Goal: Task Accomplishment & Management: Manage account settings

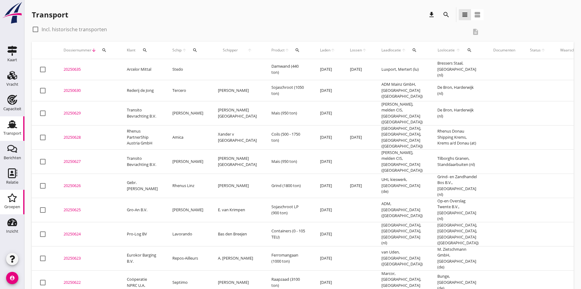
click at [15, 204] on div "Groepen" at bounding box center [12, 206] width 16 height 9
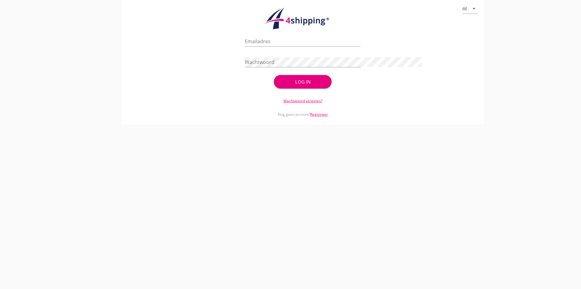
type input "[PERSON_NAME][EMAIL_ADDRESS][DOMAIN_NAME]"
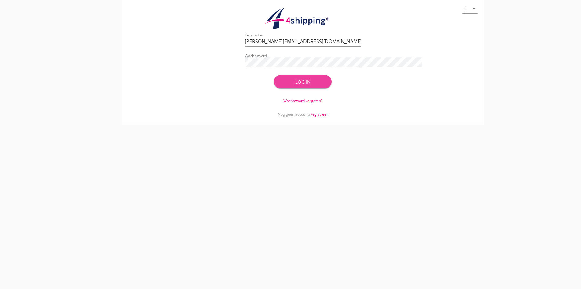
click at [311, 78] on div "Log in" at bounding box center [303, 81] width 39 height 7
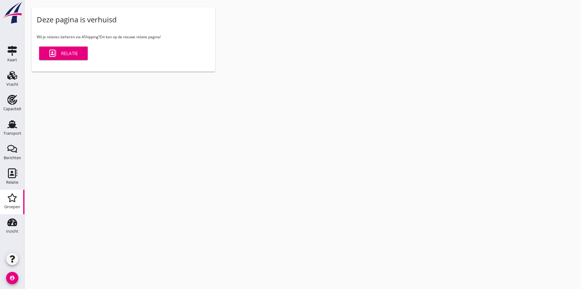
click at [82, 57] on link "Relatie" at bounding box center [63, 52] width 49 height 13
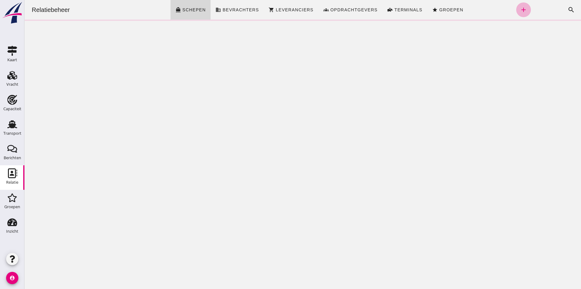
click at [523, 10] on icon "add" at bounding box center [523, 9] width 7 height 7
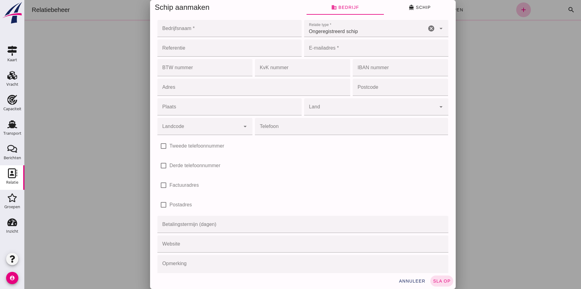
click at [544, 55] on div at bounding box center [302, 144] width 557 height 289
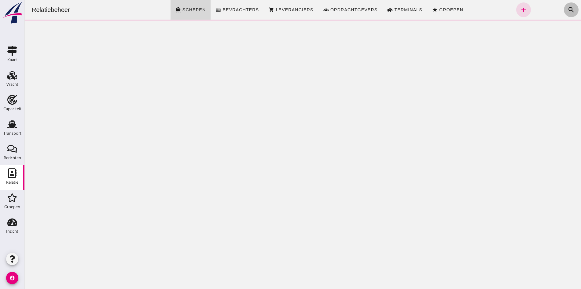
click at [568, 13] on icon "search" at bounding box center [571, 9] width 7 height 7
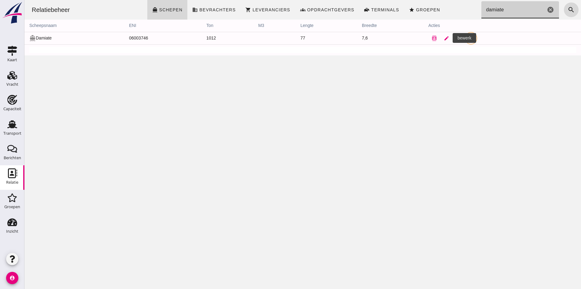
type input "damiate"
click at [444, 37] on icon "edit" at bounding box center [447, 38] width 6 height 6
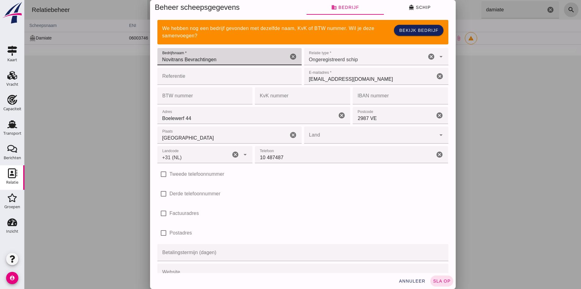
click input "Novitrans Bevrachtingen"
click icon "cancel"
click input "Bedrijfsnaam *"
click span "Bekijk bedrijf"
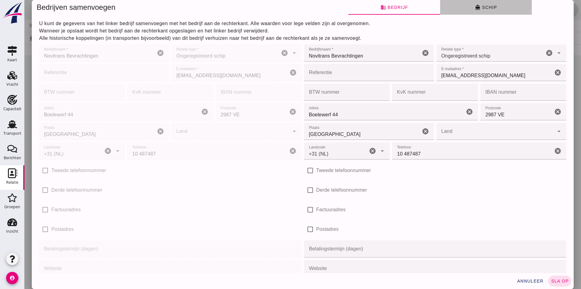
click span "directions_boat Schip"
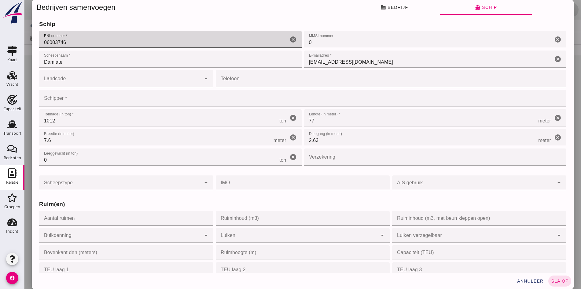
click input "06003746"
drag, startPoint x: 87, startPoint y: 44, endPoint x: 37, endPoint y: 44, distance: 49.2
click div "U kunt de gegevens van het linker bedrijf samenvoegen met het bedrijf aan de re…"
type input "01823357"
click input "0"
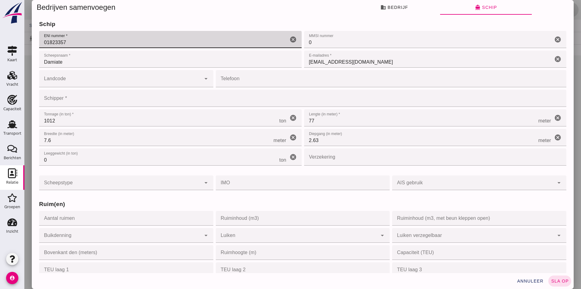
click input "0"
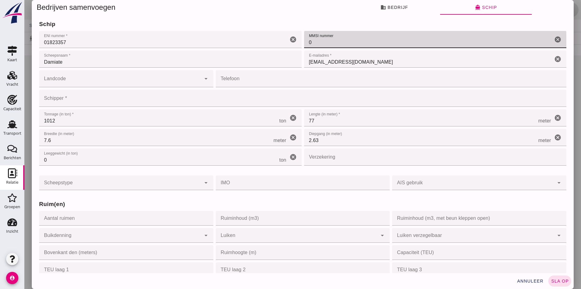
click input "Damiate"
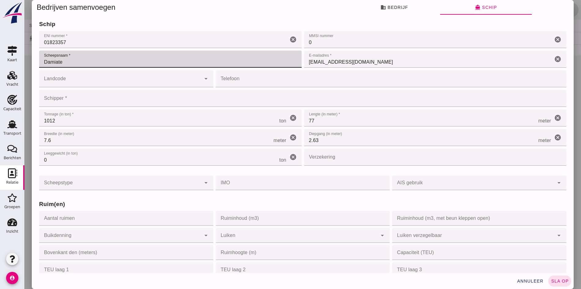
click input "[EMAIL_ADDRESS][DOMAIN_NAME]"
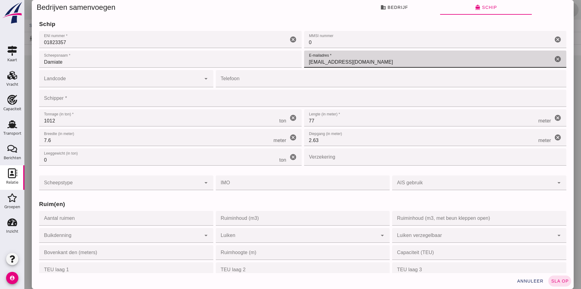
drag, startPoint x: 385, startPoint y: 60, endPoint x: 300, endPoint y: 56, distance: 85.4
click input "[EMAIL_ADDRESS][DOMAIN_NAME]"
type input "[EMAIL_ADDRESS][DOMAIN_NAME]"
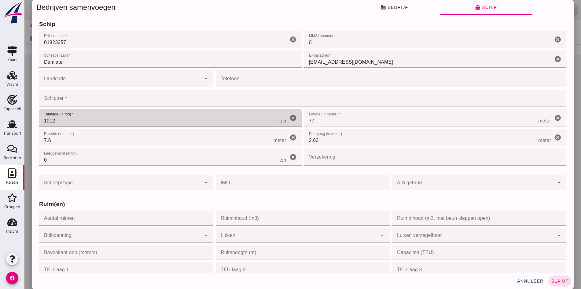
click input "1012"
drag, startPoint x: 63, startPoint y: 120, endPoint x: 45, endPoint y: 122, distance: 17.8
click input "1012"
type input "1356"
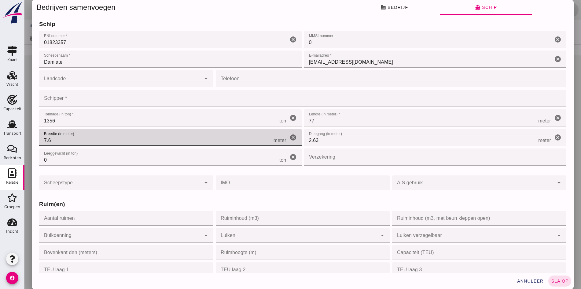
click input "7.6"
drag, startPoint x: 60, startPoint y: 140, endPoint x: 43, endPoint y: 140, distance: 16.2
click input "7.6"
type input "8.28"
click input "77"
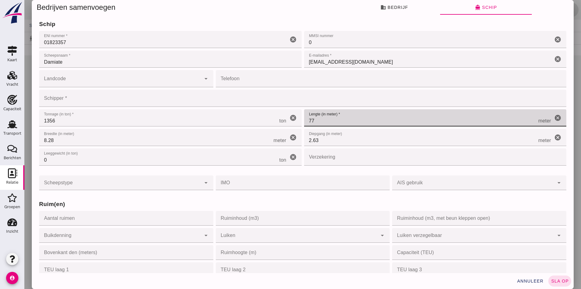
drag, startPoint x: 319, startPoint y: 117, endPoint x: 303, endPoint y: 120, distance: 15.5
click input "77"
type input "85"
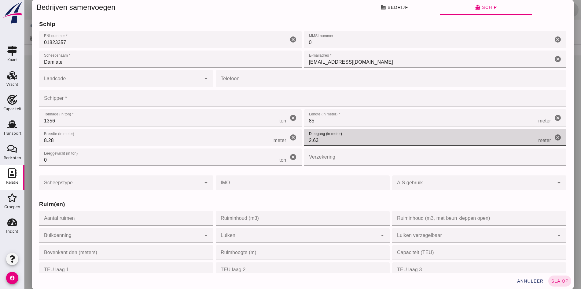
click input "2.63"
drag, startPoint x: 320, startPoint y: 140, endPoint x: 308, endPoint y: 138, distance: 12.3
click input "2.63"
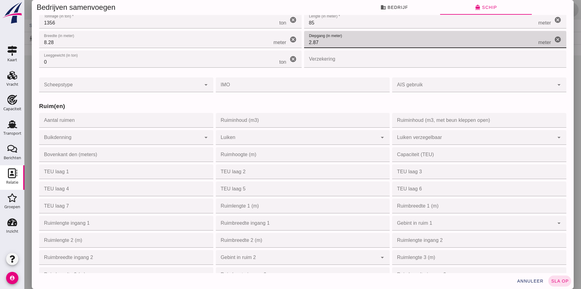
scroll to position [61, 0]
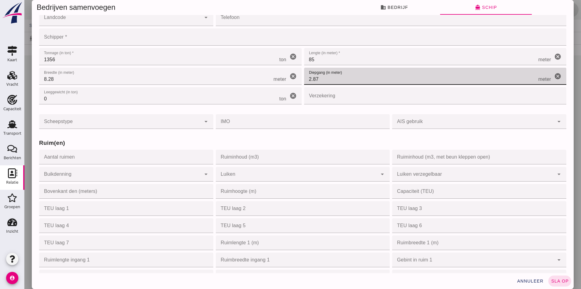
type input "2.87"
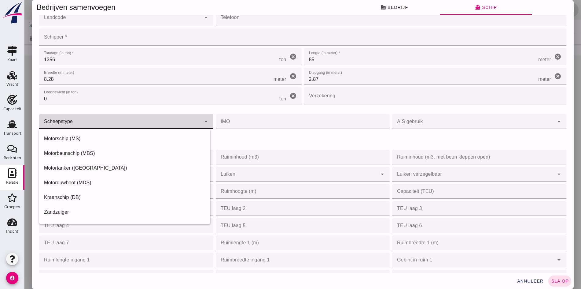
click div
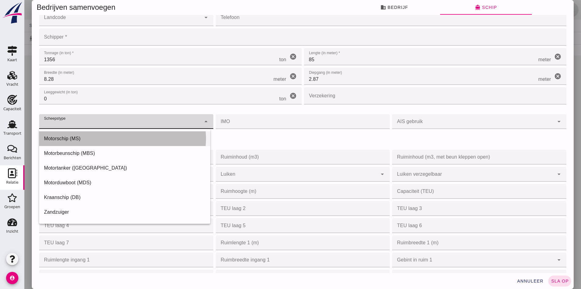
click at [68, 140] on div "Motorschip (MS)" at bounding box center [124, 138] width 161 height 7
type input "motor_ship"
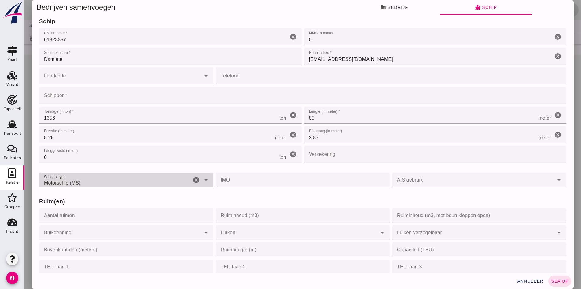
scroll to position [0, 0]
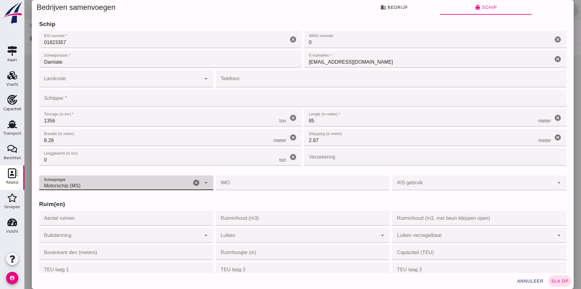
click input "Landcode"
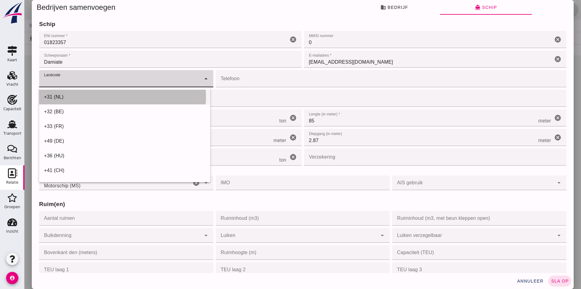
click at [85, 94] on div "+31 (NL)" at bounding box center [124, 96] width 161 height 7
type input "+31 (NL)"
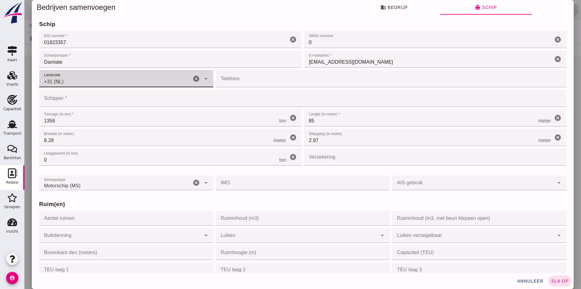
click input "Telefoon"
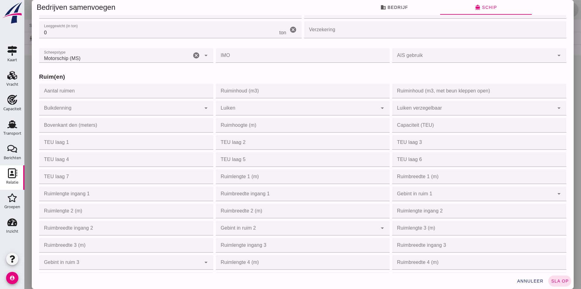
scroll to position [153, 0]
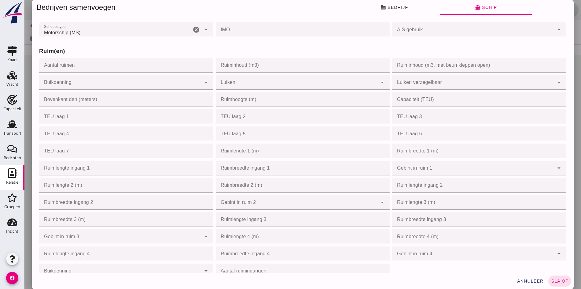
type input "639848727"
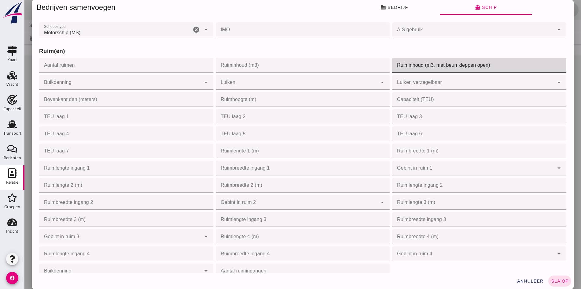
click input "Ruiminhoud (m3, met beun kleppen open)"
type input "2000"
drag, startPoint x: 406, startPoint y: 67, endPoint x: 376, endPoint y: 66, distance: 30.0
click div "Ruim(en) Aantal ruimen Aantal ruimen cancel Ruiminhoud (m3) Ruiminhoud (m3) can…"
drag, startPoint x: 295, startPoint y: 61, endPoint x: 292, endPoint y: 62, distance: 3.4
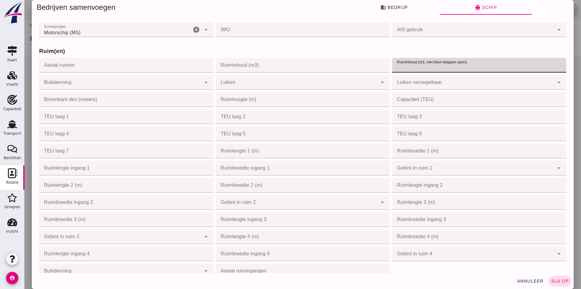
click input "Ruiminhoud (m3)"
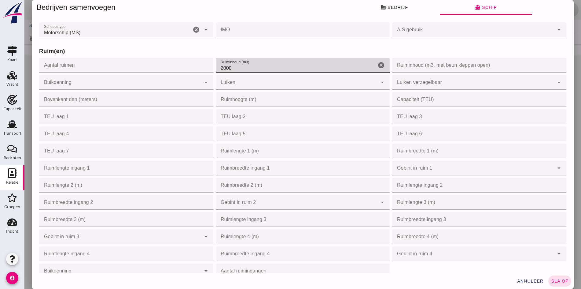
type input "2000"
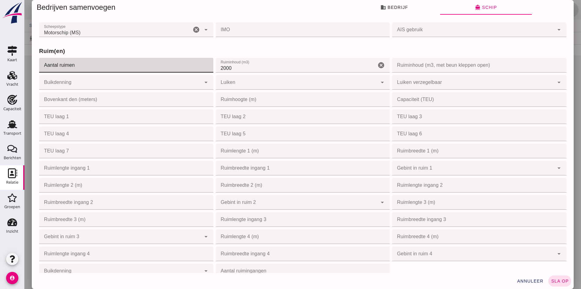
click input "Aantal ruimen"
type input "2"
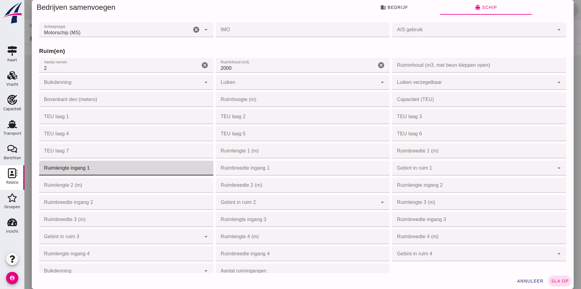
click input "Ruimlengte ingang 1"
type input "31.5"
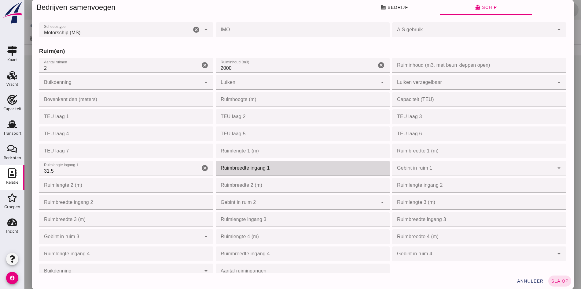
click input "Ruimbreedte ingang 1"
type input "6.3"
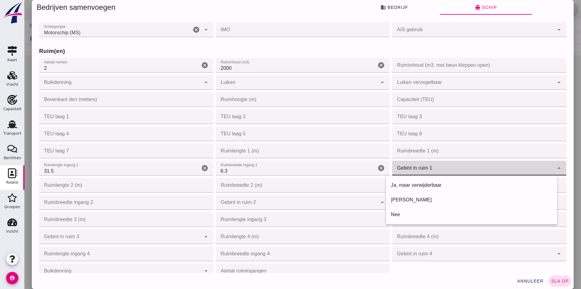
click div
click at [408, 187] on div "Ja, maar verwijderbaar" at bounding box center [471, 184] width 161 height 7
type input "yes_but_removable"
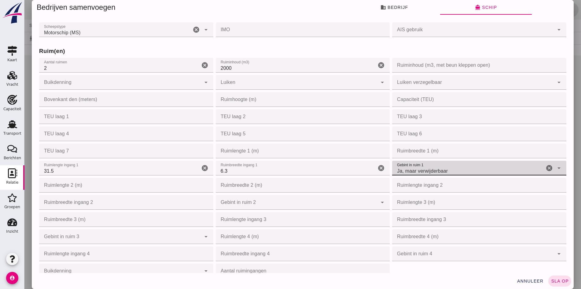
click input "Ruimlengte 2 (m)"
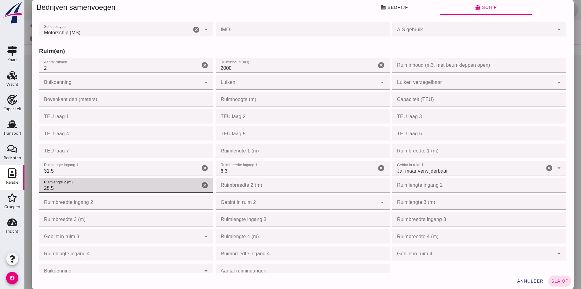
type input "28.5"
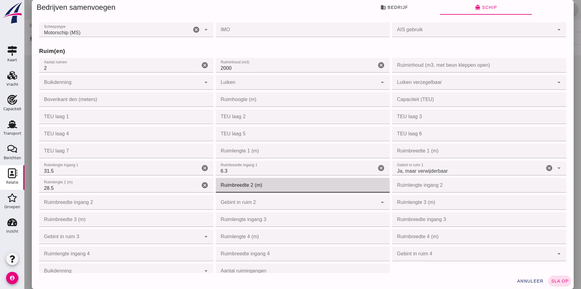
click input "Ruimbreedte 2 (m)"
type input "6.3"
click input "Ruimlengte ingang 2"
click input "6.3"
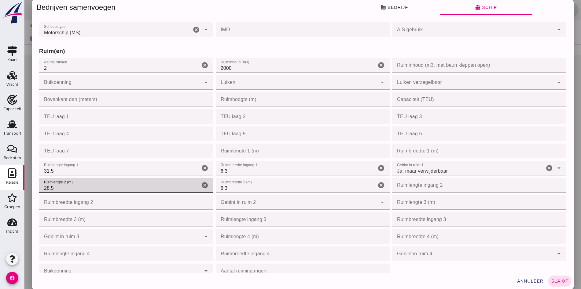
drag, startPoint x: 69, startPoint y: 185, endPoint x: 24, endPoint y: 188, distance: 44.7
click div "Bedrijven samenvoegen business Bedrijf directions_boat Schip U kunt de gegevens…"
click input "Ruimlengte ingang 2"
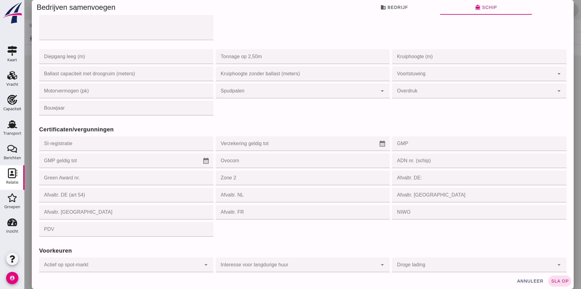
scroll to position [489, 0]
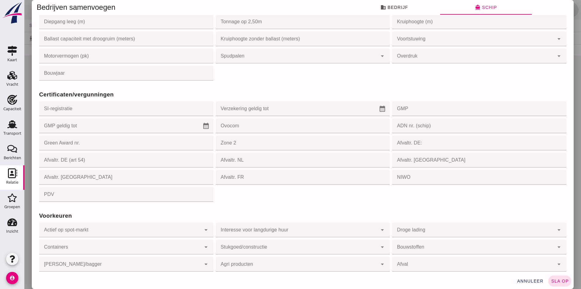
type input "28.5"
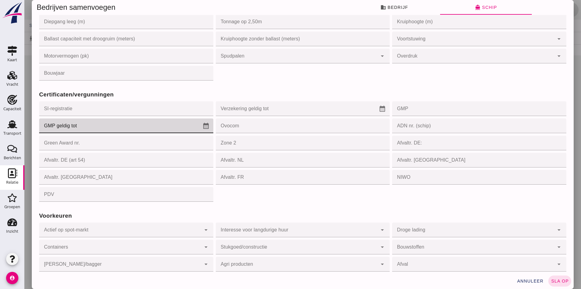
click input "GMP geldig tot"
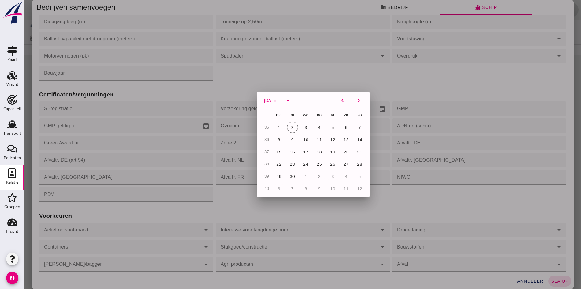
click at [411, 107] on div at bounding box center [302, 144] width 557 height 289
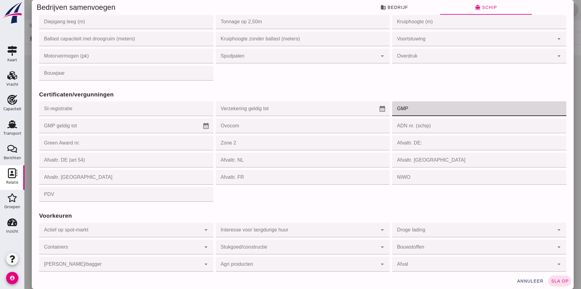
click input "GMP"
type input "050084"
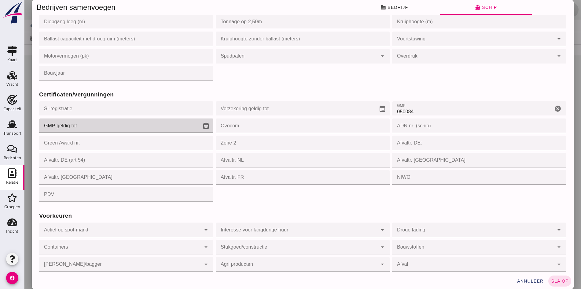
click input "GMP geldig tot"
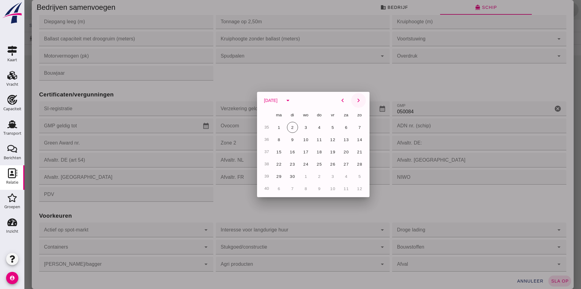
click at [357, 102] on icon "chevron_right" at bounding box center [358, 100] width 7 height 7
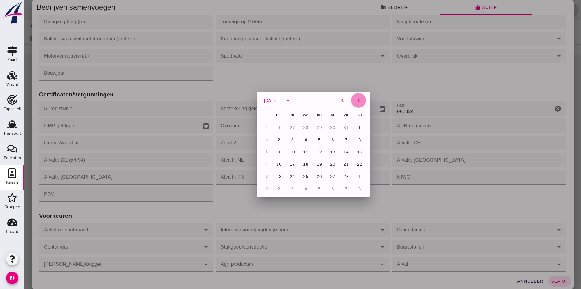
click at [357, 102] on icon "chevron_right" at bounding box center [358, 100] width 7 height 7
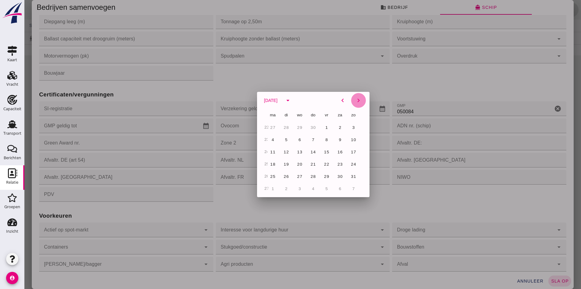
click at [357, 102] on icon "chevron_right" at bounding box center [358, 100] width 7 height 7
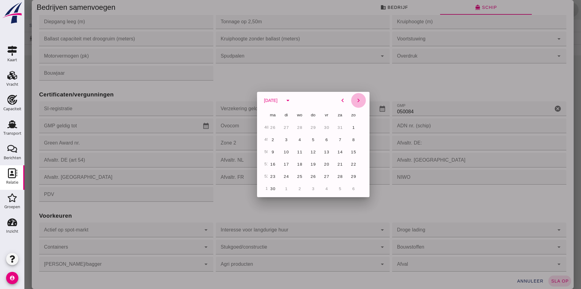
click at [357, 102] on icon "chevron_right" at bounding box center [358, 100] width 7 height 7
click at [339, 99] on icon "chevron_left" at bounding box center [342, 100] width 7 height 7
click span "22"
type input "[DATE]"
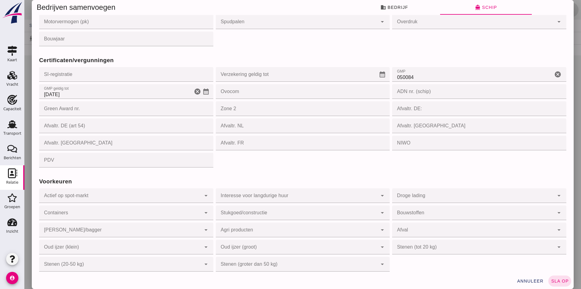
scroll to position [529, 0]
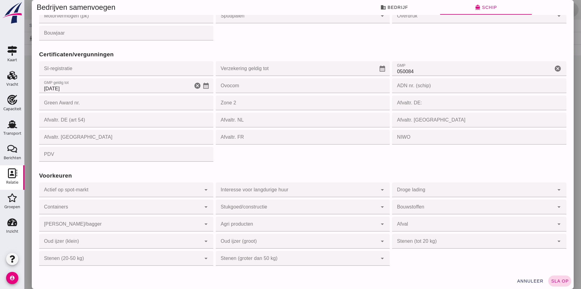
click span "sla op"
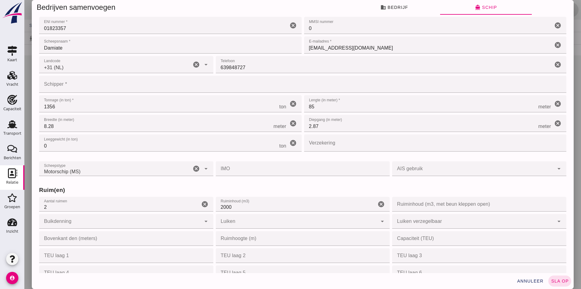
scroll to position [0, 0]
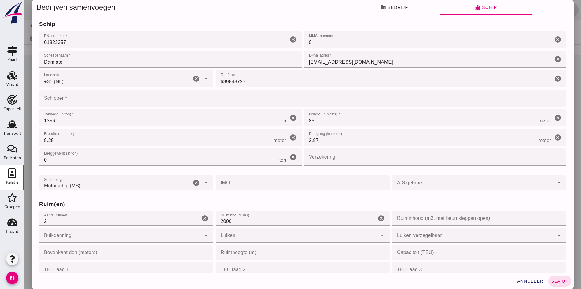
click input "Schipper *"
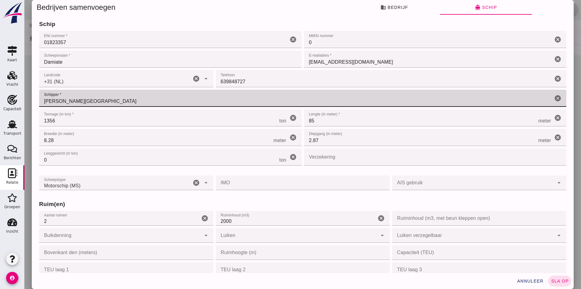
type input "[PERSON_NAME][GEOGRAPHIC_DATA]"
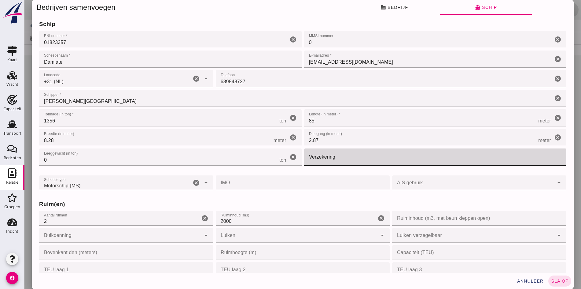
click input "Verzekering"
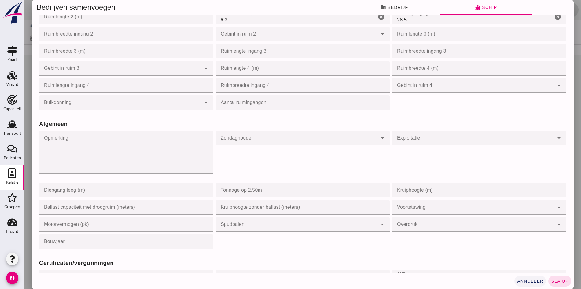
scroll to position [367, 0]
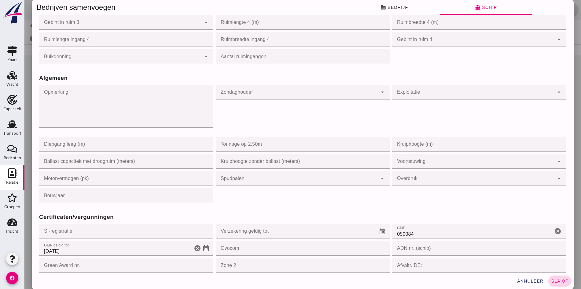
type input "T.V.M."
click span "sla op"
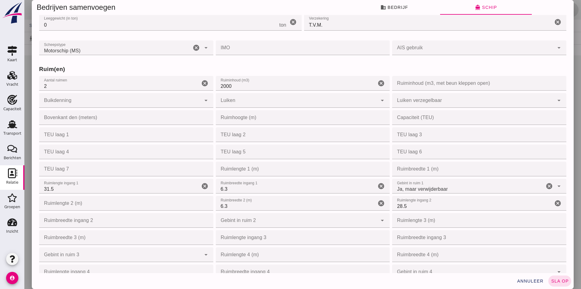
scroll to position [0, 0]
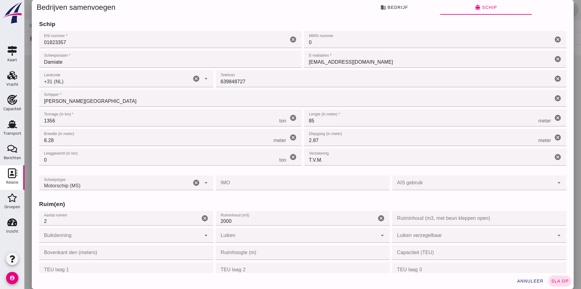
click input "0"
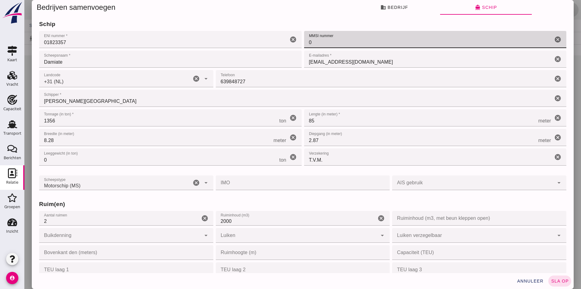
click icon "cancel"
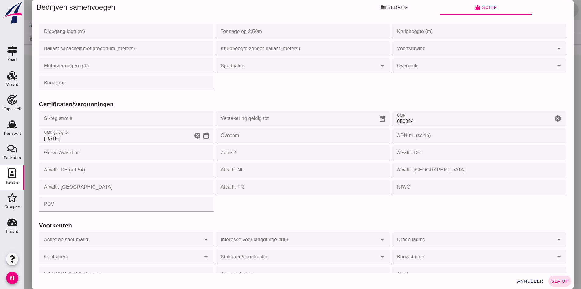
scroll to position [529, 0]
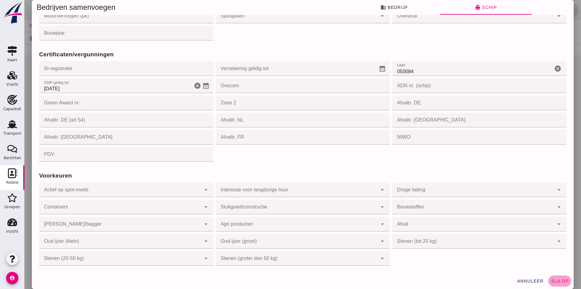
click span "sla op"
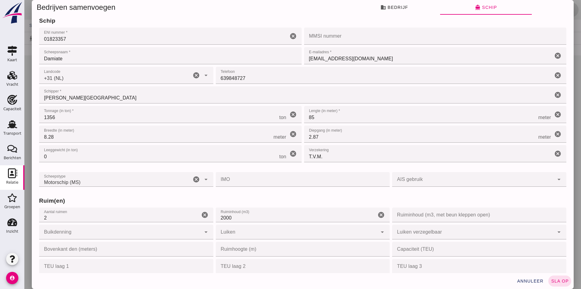
scroll to position [0, 0]
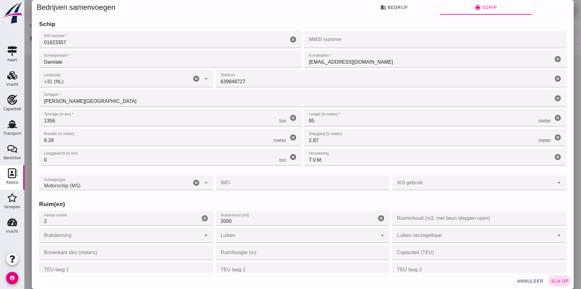
click at [30, 12] on div at bounding box center [302, 144] width 557 height 289
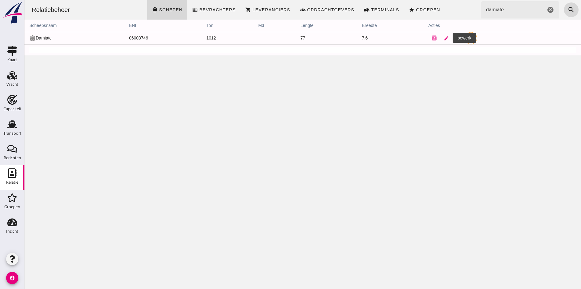
click link "edit"
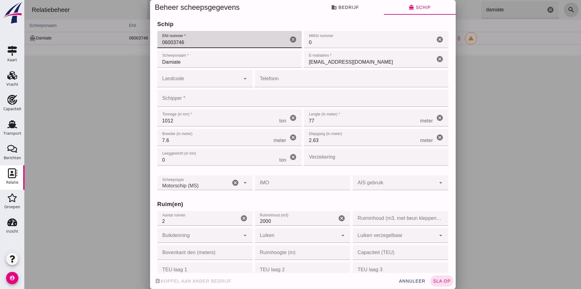
click input "06003746"
drag, startPoint x: 191, startPoint y: 40, endPoint x: 149, endPoint y: 36, distance: 41.7
click div "We hebben nog een bedrijf gevonden met dezelfde naam, KvK of BTW nummer. Wil je…"
click icon "cancel"
type input "018223357"
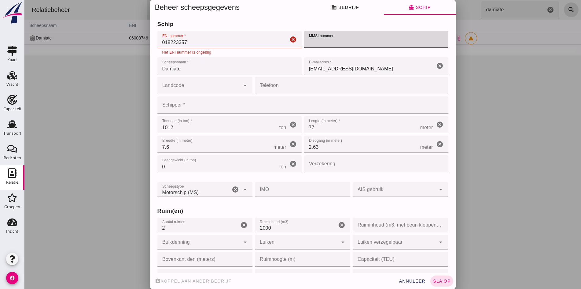
click input "Damiate"
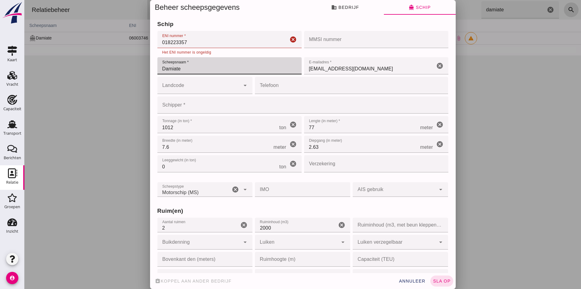
click input "018223357"
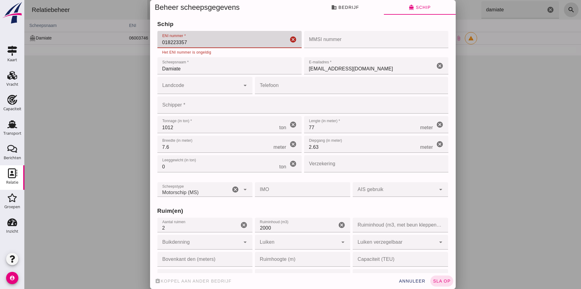
click input "018223357"
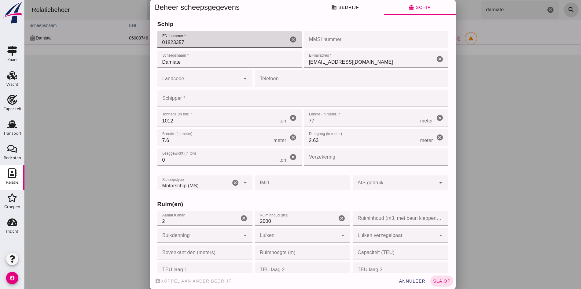
type input "01823357"
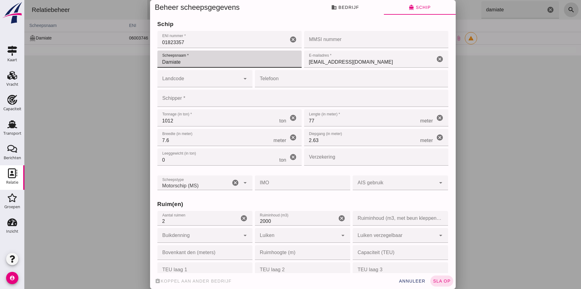
click input "Damiate"
click input "[EMAIL_ADDRESS][DOMAIN_NAME]"
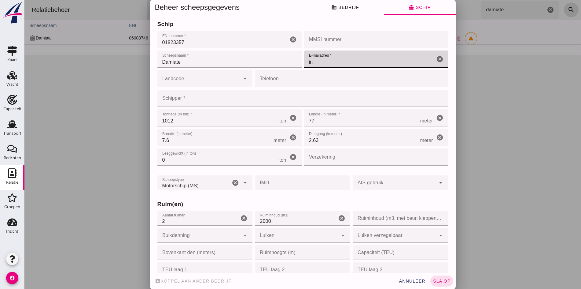
type input "i"
type input "[EMAIL_ADDRESS][DOMAIN_NAME]"
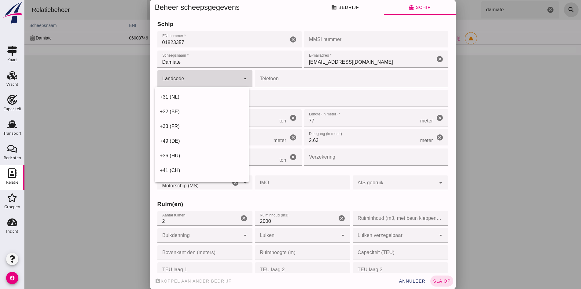
click input "Landcode"
click at [217, 94] on div "+31 (NL)" at bounding box center [202, 96] width 84 height 7
type input "+31 (NL)"
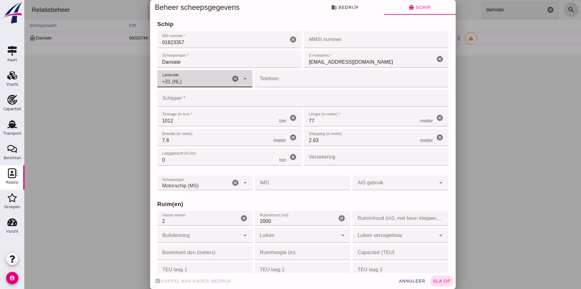
click input "Telefoon"
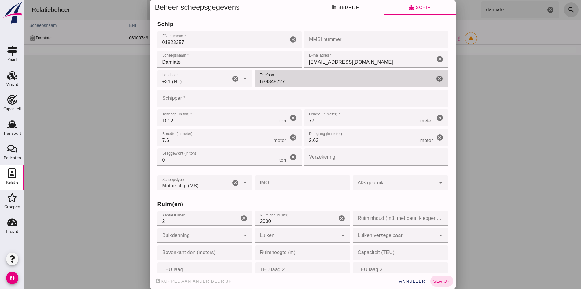
type input "639848727"
click input "Schipper *"
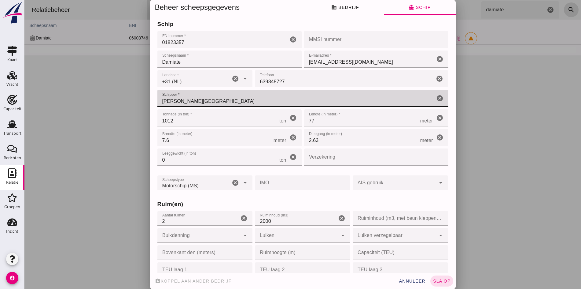
type input "[PERSON_NAME][GEOGRAPHIC_DATA]"
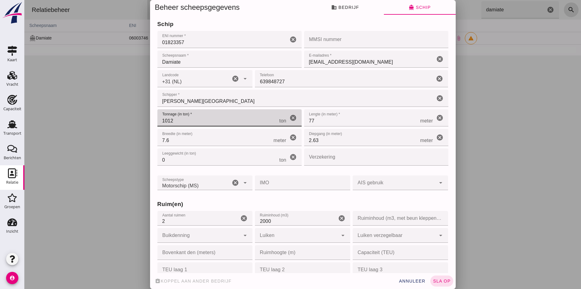
click input "1012"
drag, startPoint x: 180, startPoint y: 122, endPoint x: 131, endPoint y: 123, distance: 49.5
click div "Beheer scheepsgegevens business Bedrijf directions_boat Schip We hebben nog een…"
type input "1356"
click input "77"
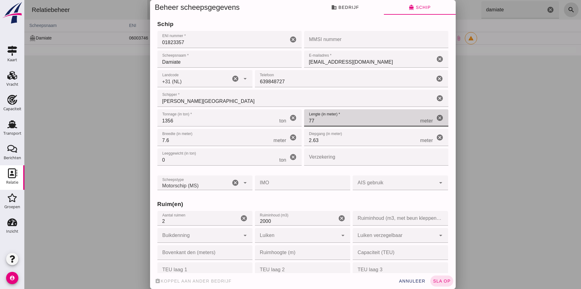
drag, startPoint x: 311, startPoint y: 121, endPoint x: 301, endPoint y: 121, distance: 9.5
click input "77"
type input "85"
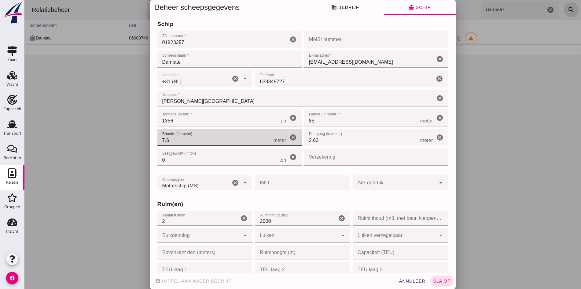
drag, startPoint x: 173, startPoint y: 143, endPoint x: 150, endPoint y: 138, distance: 23.6
click div "We hebben nog een bedrijf gevonden met dezelfde naam, KvK of BTW nummer. Wil je…"
type input "8.28"
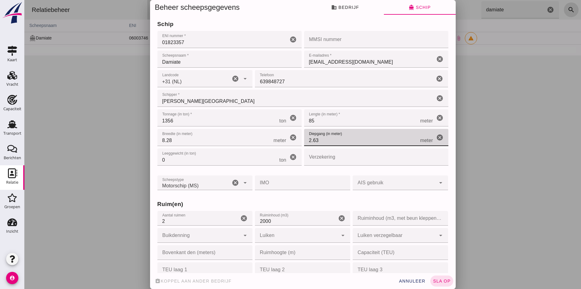
click input "2.63"
drag, startPoint x: 336, startPoint y: 135, endPoint x: 299, endPoint y: 140, distance: 37.2
click at [303, 140] on div "Diepgang (in meter) Diepgang (in meter) 2.63 meter cancel" at bounding box center [376, 137] width 147 height 20
type input "2.87"
click input "Verzekering"
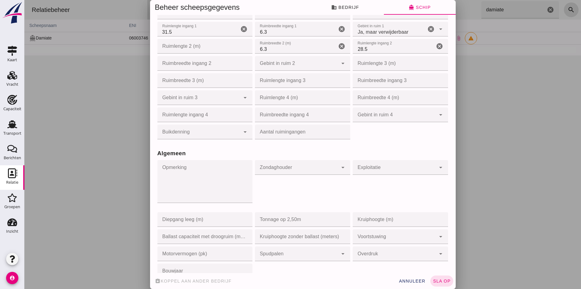
scroll to position [275, 0]
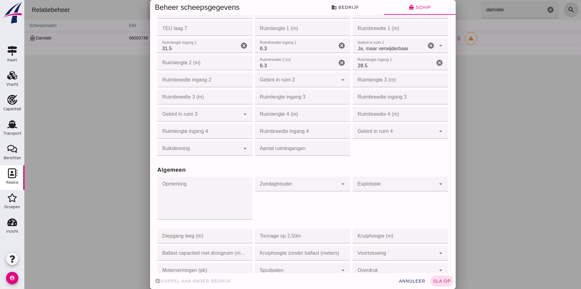
type input "T.V.M."
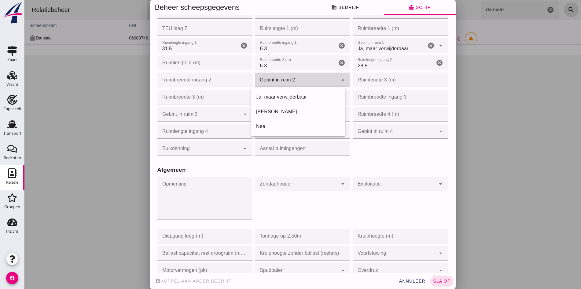
click div
click at [266, 97] on div "Ja, maar verwijderbaar" at bounding box center [298, 96] width 84 height 7
type input "yes_but_removable"
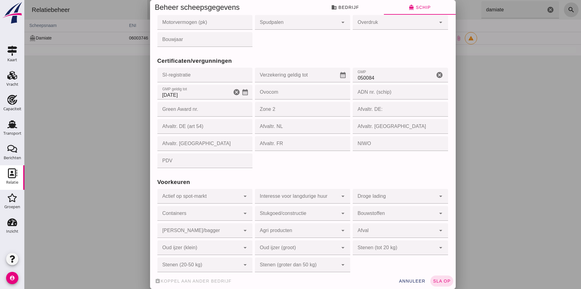
scroll to position [529, 0]
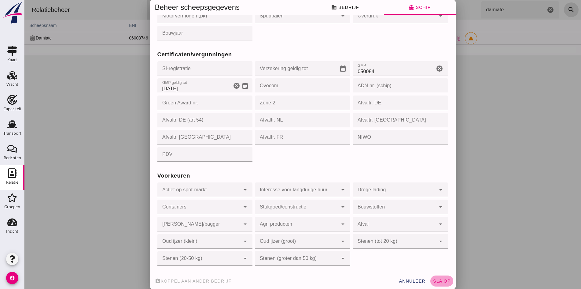
click span "sla op"
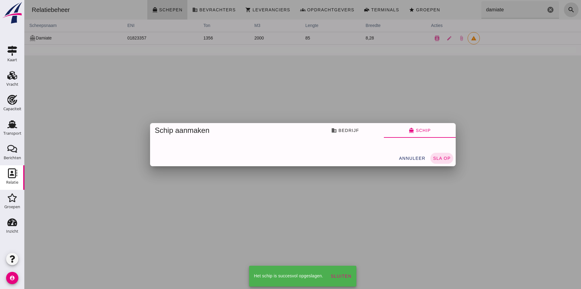
scroll to position [0, 0]
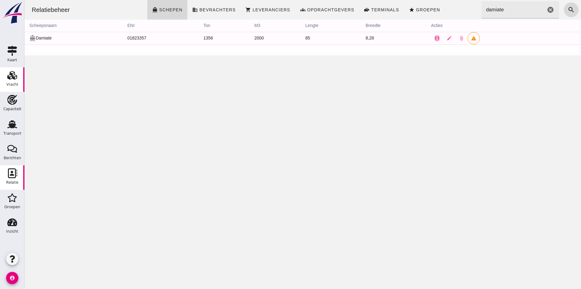
click at [10, 77] on use at bounding box center [12, 75] width 10 height 9
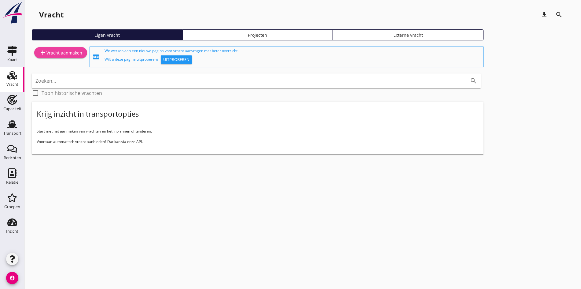
click at [52, 53] on div "add Vracht aanmaken" at bounding box center [60, 52] width 43 height 7
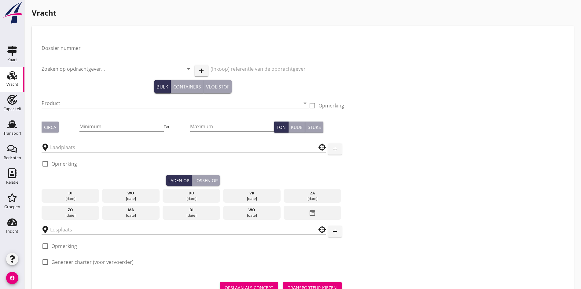
drag, startPoint x: 87, startPoint y: 40, endPoint x: 84, endPoint y: 43, distance: 3.5
click at [85, 42] on div "Dossier nummer" at bounding box center [193, 49] width 303 height 20
click at [76, 47] on input "Dossier nummer" at bounding box center [193, 48] width 303 height 10
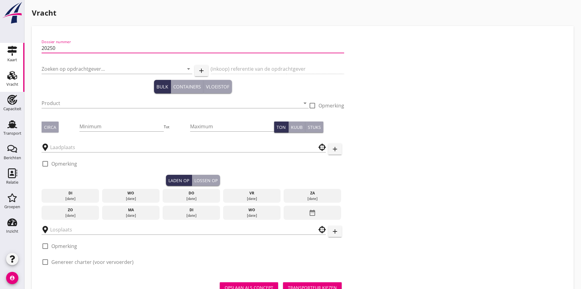
type input "20250"
click at [84, 46] on input "20250" at bounding box center [193, 48] width 303 height 10
click at [79, 46] on input "20250" at bounding box center [193, 48] width 303 height 10
drag, startPoint x: 61, startPoint y: 47, endPoint x: 24, endPoint y: 45, distance: 37.1
click at [24, 45] on div "Kaart Kaart Vracht Vracht Capaciteit Capaciteit Transport Transport Berichten B…" at bounding box center [290, 157] width 581 height 314
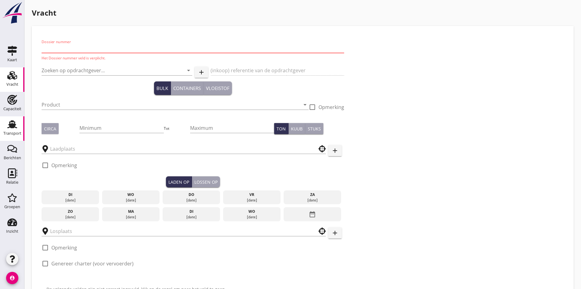
click at [14, 134] on div "Transport" at bounding box center [12, 133] width 18 height 4
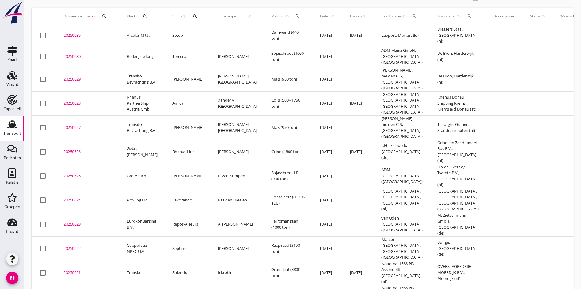
scroll to position [92, 0]
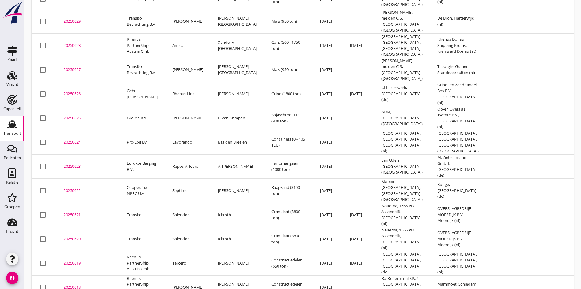
click at [78, 260] on div "20250619" at bounding box center [88, 263] width 49 height 6
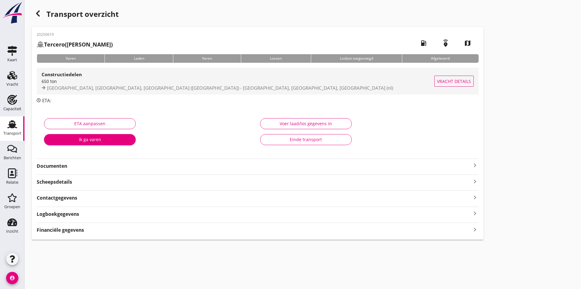
click at [97, 76] on div "Constructiedelen" at bounding box center [238, 74] width 393 height 7
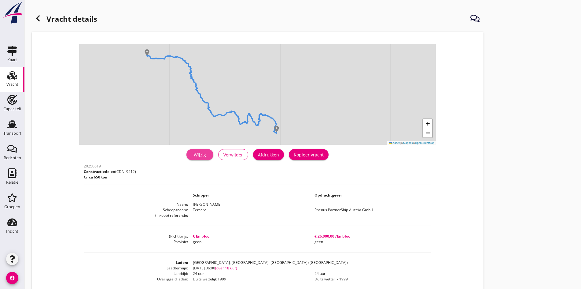
click at [191, 153] on div "Wijzig" at bounding box center [199, 154] width 17 height 6
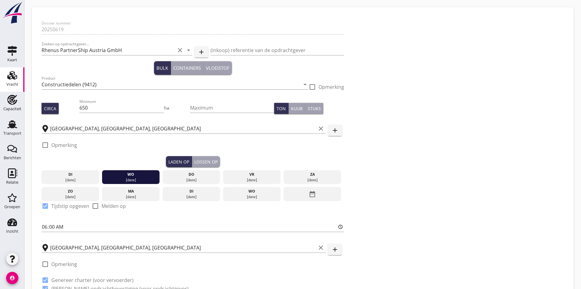
click at [66, 44] on div "Zoeken op opdrachtgever... Rhenus PartnerShip Austria GmbH clear arrow_drop_down" at bounding box center [117, 52] width 151 height 20
click at [69, 48] on input "Rhenus PartnerShip Austria GmbH" at bounding box center [109, 50] width 134 height 10
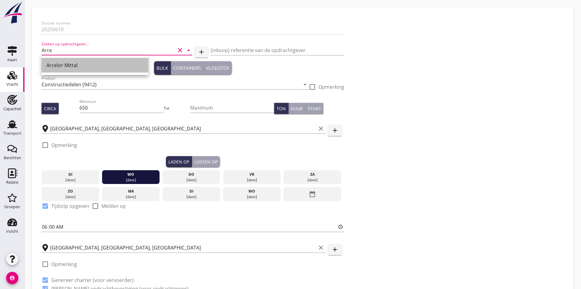
click at [67, 63] on div "Arcelor Mittal" at bounding box center [94, 64] width 97 height 7
type input "Arcelor Mittal"
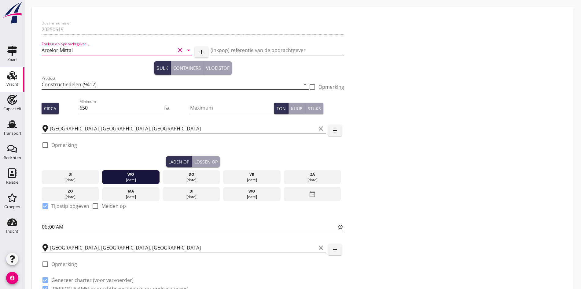
type input "Arcelor Mittal"
click at [66, 81] on input "Constructiedelen (9412)" at bounding box center [171, 84] width 259 height 10
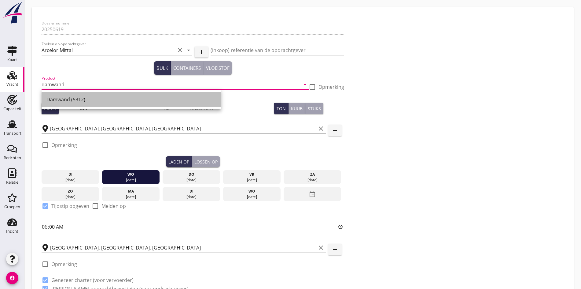
click at [72, 94] on div "Damwand (5312)" at bounding box center [131, 99] width 170 height 15
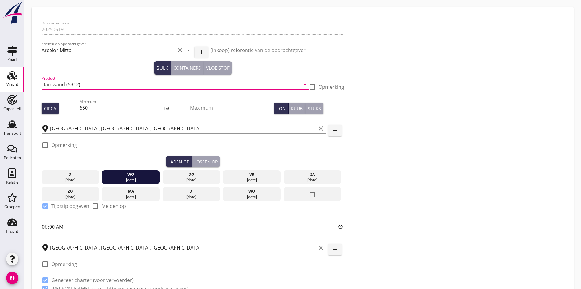
type input "Damwand (5312)"
click at [88, 111] on input "650" at bounding box center [121, 108] width 84 height 10
drag, startPoint x: 85, startPoint y: 108, endPoint x: 68, endPoint y: 105, distance: 16.6
click at [79, 105] on input "650" at bounding box center [121, 108] width 84 height 10
click at [80, 109] on input "650" at bounding box center [121, 108] width 84 height 10
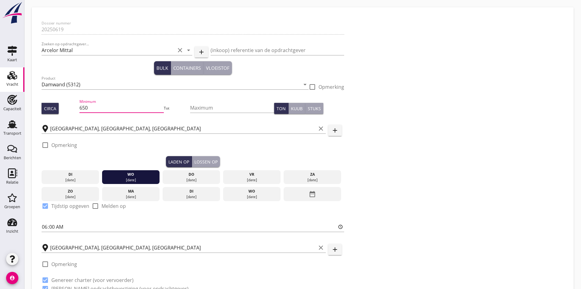
drag, startPoint x: 79, startPoint y: 109, endPoint x: 61, endPoint y: 109, distance: 17.7
click at [61, 109] on div "Circa Minimum 650 Tot Maximum Ton Kuub Stuks" at bounding box center [193, 108] width 303 height 21
type input "673"
click at [70, 124] on input "[GEOGRAPHIC_DATA], [GEOGRAPHIC_DATA], [GEOGRAPHIC_DATA]" at bounding box center [183, 129] width 266 height 10
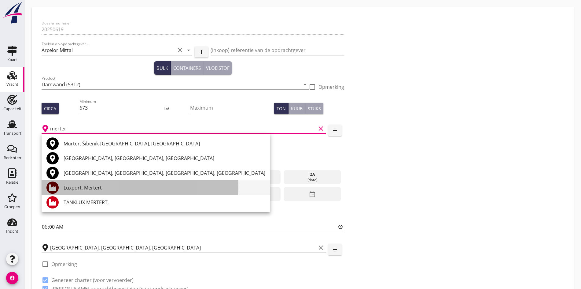
click at [98, 185] on div "Luxport, Mertert" at bounding box center [165, 187] width 202 height 7
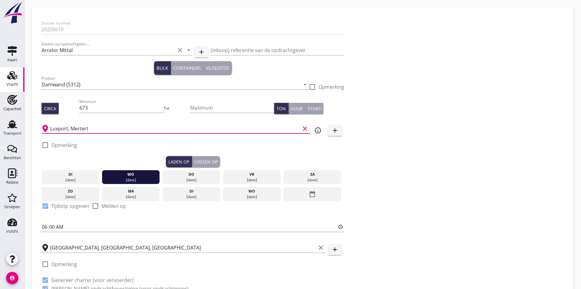
type input "Luxport, Mertert"
click at [225, 198] on div "[DATE]" at bounding box center [252, 197] width 55 height 6
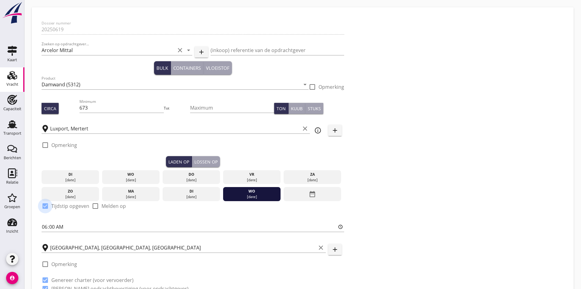
click at [46, 204] on div at bounding box center [45, 206] width 10 height 10
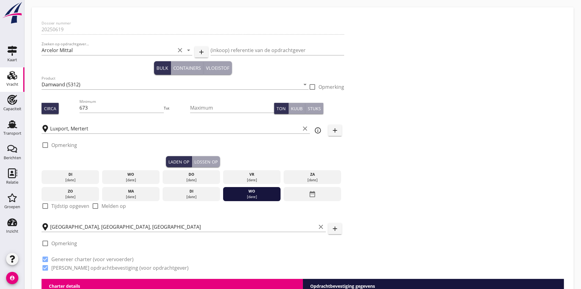
click at [46, 204] on div at bounding box center [45, 206] width 10 height 10
checkbox input "true"
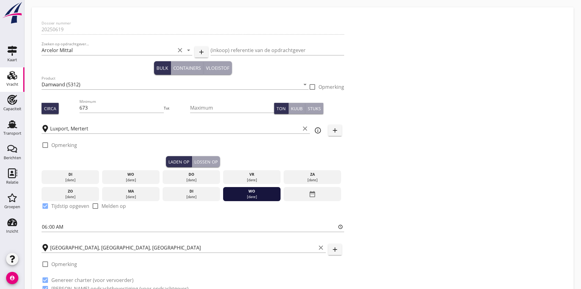
click at [194, 161] on div "Lossen op" at bounding box center [205, 161] width 23 height 6
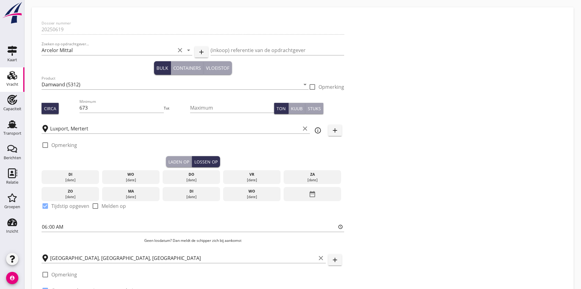
click at [309, 195] on icon "date_range" at bounding box center [312, 193] width 7 height 11
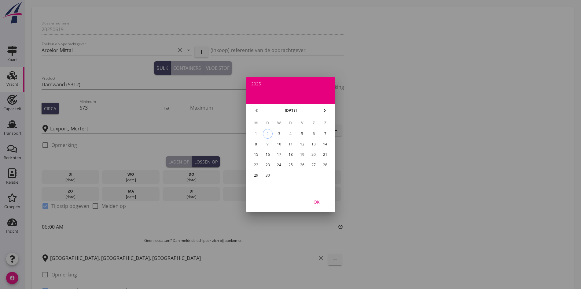
click at [269, 153] on div "16" at bounding box center [268, 155] width 10 height 10
click at [313, 199] on div "OK" at bounding box center [316, 201] width 17 height 6
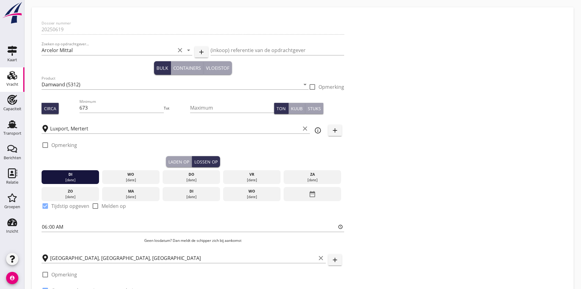
click at [168, 160] on div "Laden op" at bounding box center [178, 161] width 21 height 6
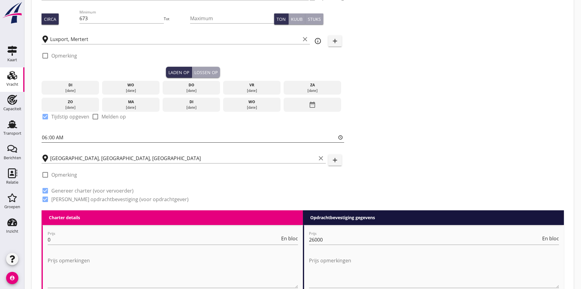
scroll to position [122, 0]
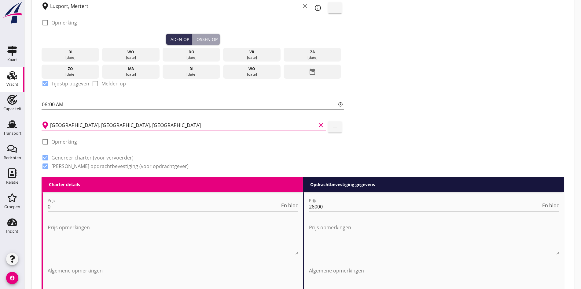
click at [80, 122] on input "[GEOGRAPHIC_DATA], [GEOGRAPHIC_DATA], [GEOGRAPHIC_DATA]" at bounding box center [183, 125] width 266 height 10
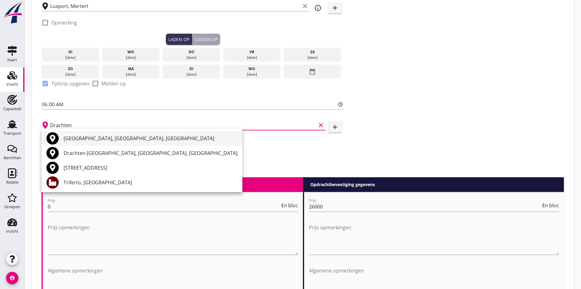
click at [98, 142] on div "[GEOGRAPHIC_DATA], [GEOGRAPHIC_DATA], [GEOGRAPHIC_DATA]" at bounding box center [151, 138] width 174 height 7
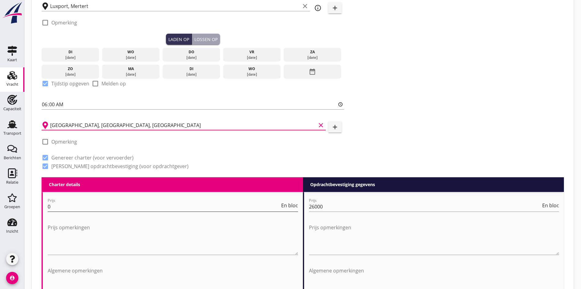
type input "[GEOGRAPHIC_DATA], [GEOGRAPHIC_DATA], [GEOGRAPHIC_DATA]"
click at [59, 201] on input "0" at bounding box center [164, 206] width 232 height 10
drag, startPoint x: 62, startPoint y: 204, endPoint x: 39, endPoint y: 206, distance: 22.7
click at [44, 164] on div at bounding box center [45, 166] width 10 height 10
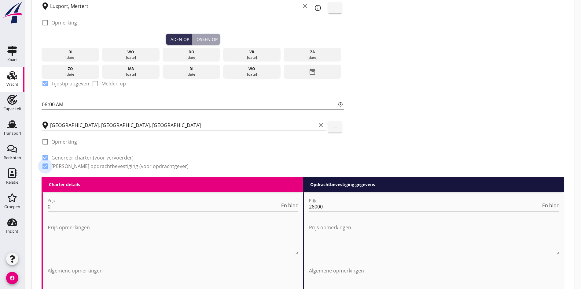
checkbox input "false"
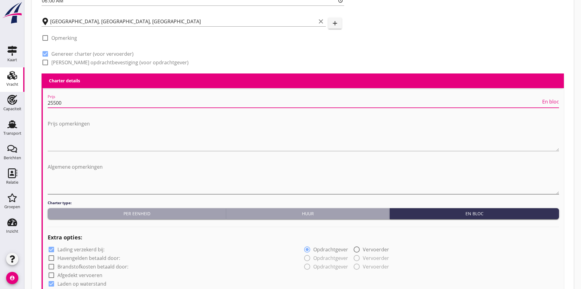
scroll to position [245, 0]
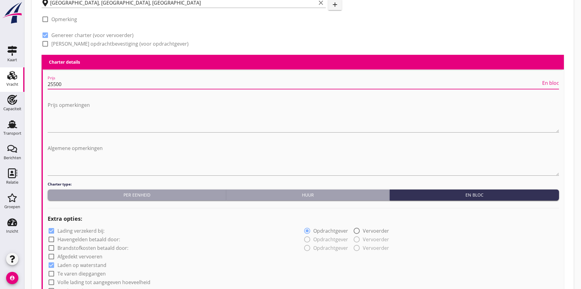
type input "25500"
click at [394, 205] on div at bounding box center [303, 207] width 511 height 9
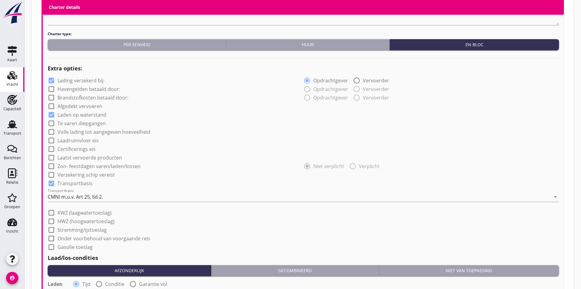
scroll to position [397, 0]
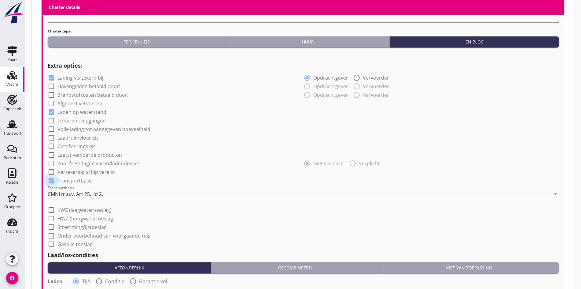
click at [53, 179] on div at bounding box center [51, 180] width 10 height 10
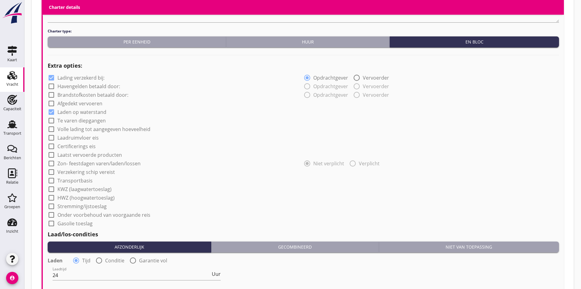
click at [53, 179] on div at bounding box center [51, 180] width 10 height 10
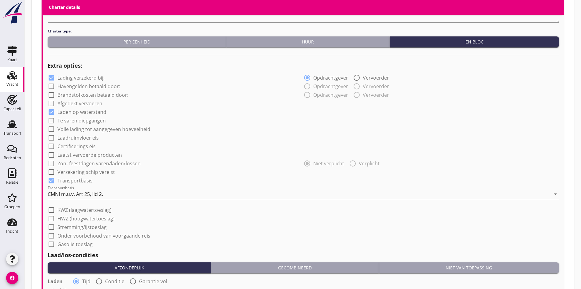
click at [51, 177] on div at bounding box center [51, 180] width 10 height 10
checkbox input "false"
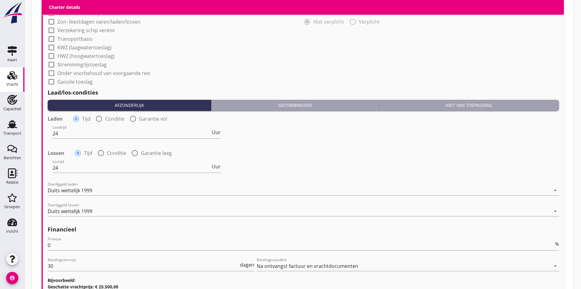
scroll to position [550, 0]
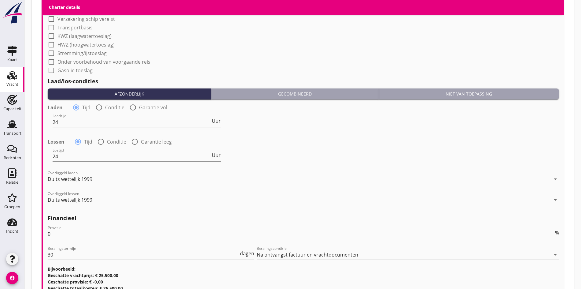
click at [77, 120] on input "24" at bounding box center [132, 122] width 158 height 10
drag, startPoint x: 59, startPoint y: 121, endPoint x: 40, endPoint y: 120, distance: 19.0
type input "36"
drag, startPoint x: 66, startPoint y: 154, endPoint x: 35, endPoint y: 152, distance: 30.4
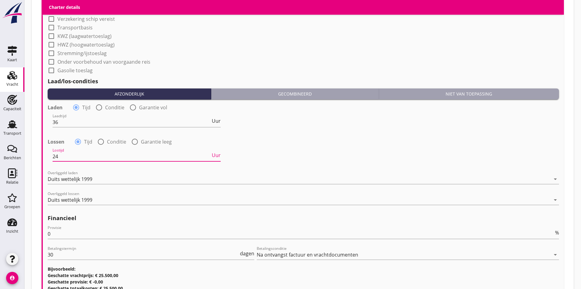
type input "36"
click at [65, 201] on div "Duits wettelijk 1999" at bounding box center [299, 200] width 503 height 10
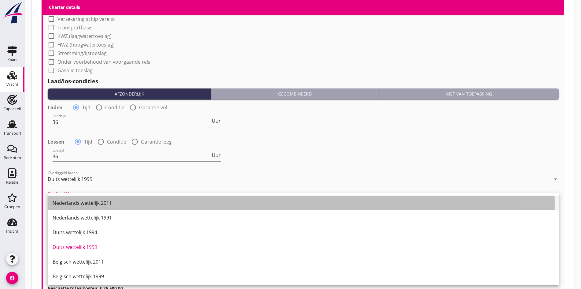
click at [89, 205] on div "Nederlands wettelijk 2011" at bounding box center [304, 202] width 502 height 7
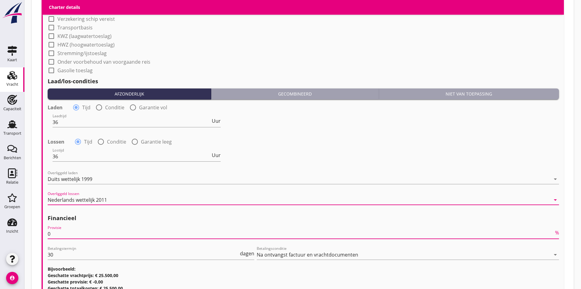
drag, startPoint x: 74, startPoint y: 227, endPoint x: 70, endPoint y: 234, distance: 8.0
click at [74, 229] on input "0" at bounding box center [301, 234] width 506 height 10
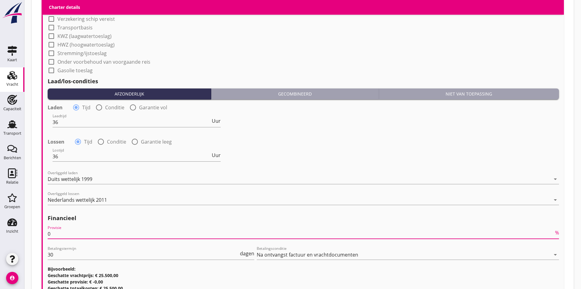
drag, startPoint x: 57, startPoint y: 232, endPoint x: 30, endPoint y: 230, distance: 26.7
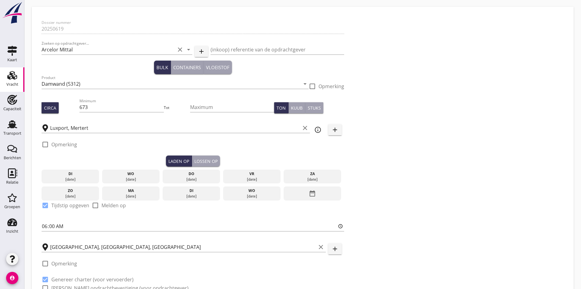
scroll to position [0, 0]
type input "5"
click at [301, 191] on div "Dossier nummer 20250619 Zoeken op opdrachtgever... Arcelor Mittal clear arrow_d…" at bounding box center [302, 158] width 527 height 282
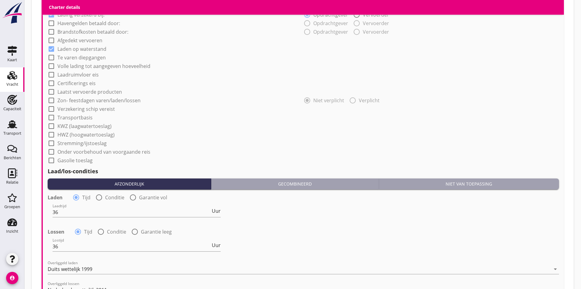
scroll to position [597, 0]
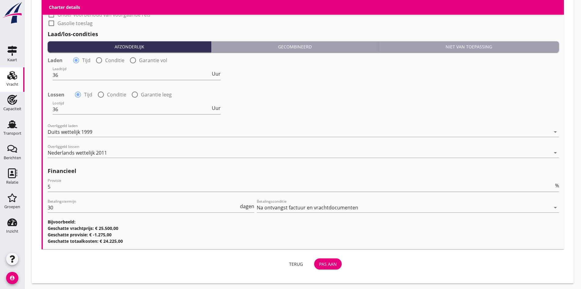
click at [319, 264] on div "Pas aan" at bounding box center [328, 263] width 18 height 6
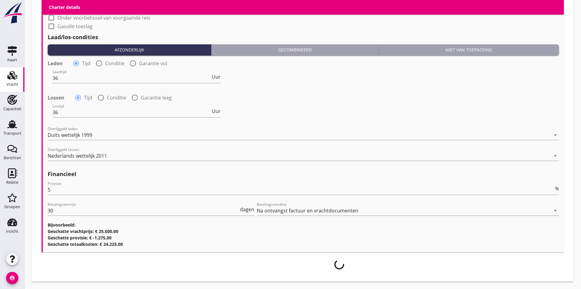
scroll to position [593, 0]
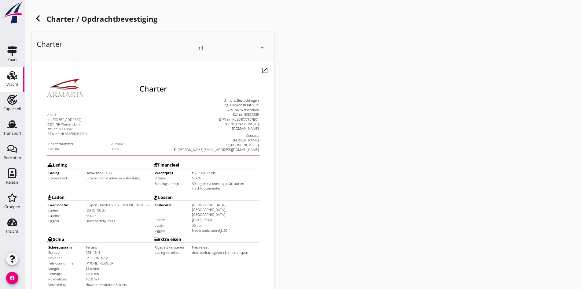
click at [39, 18] on icon at bounding box center [37, 18] width 7 height 7
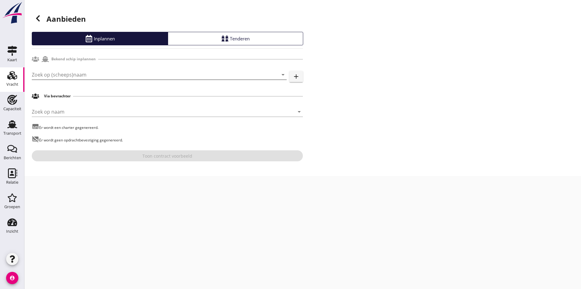
click at [48, 74] on input "Zoek op (scheeps)naam" at bounding box center [151, 75] width 238 height 10
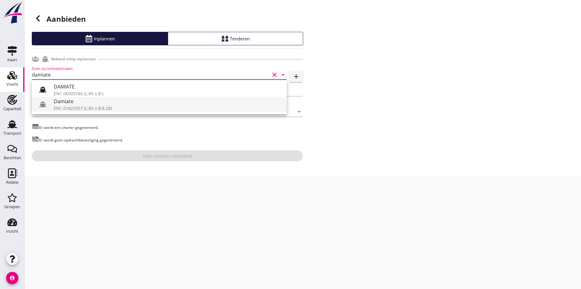
click at [92, 107] on div "ENI: 01823357 (L:85 x B:8.28)" at bounding box center [168, 108] width 228 height 6
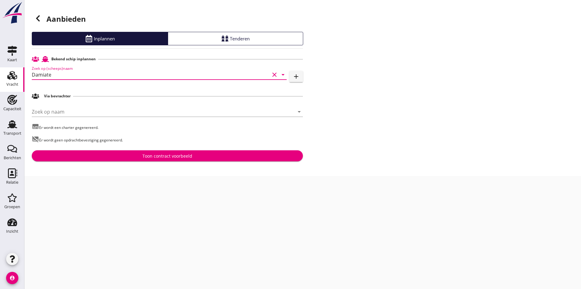
type input "Damiate"
click at [131, 143] on div "Bekend schip inplannen Zoek op (scheeps)naam Damiate clear arrow_drop_down add …" at bounding box center [167, 107] width 271 height 108
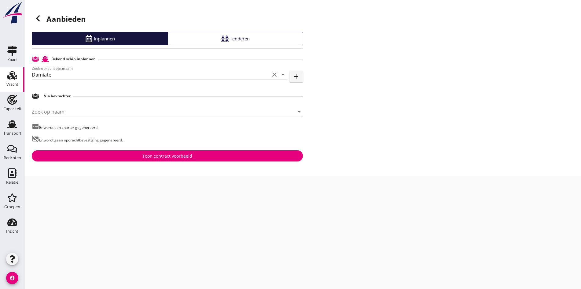
click at [128, 157] on div "Toon contract voorbeeld" at bounding box center [167, 156] width 261 height 6
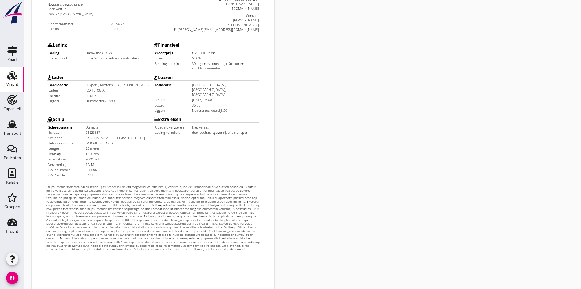
scroll to position [122, 0]
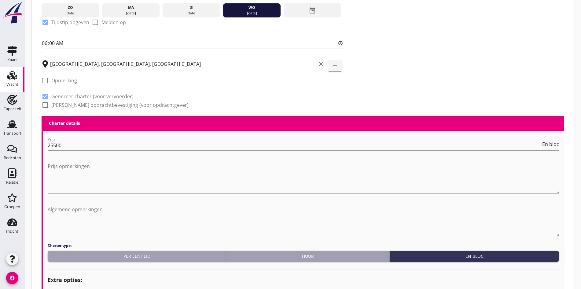
scroll to position [367, 0]
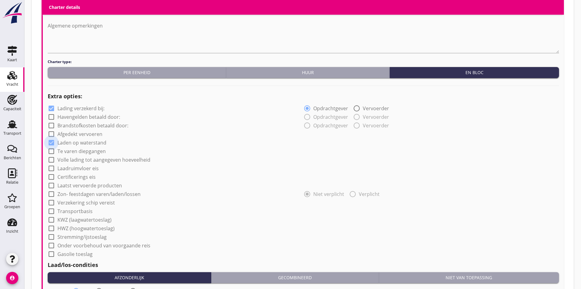
click at [51, 139] on div at bounding box center [51, 142] width 10 height 10
checkbox input "false"
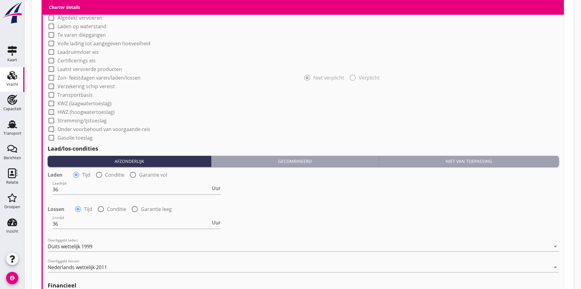
scroll to position [597, 0]
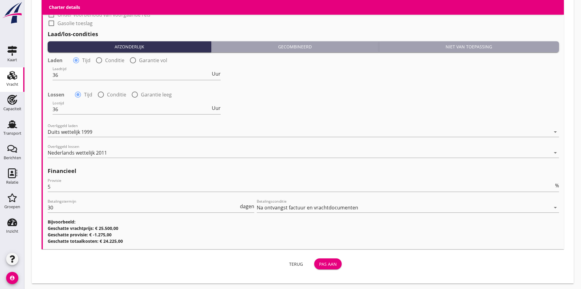
click at [319, 262] on div "Pas aan" at bounding box center [328, 263] width 18 height 6
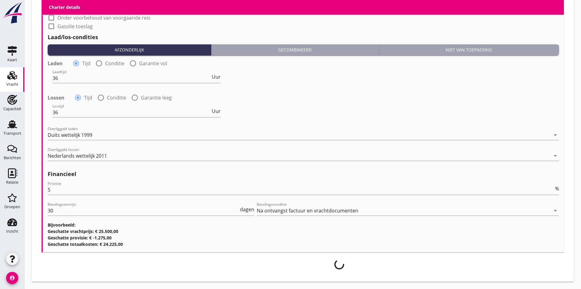
scroll to position [593, 0]
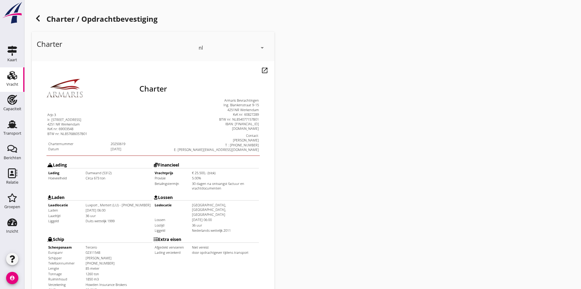
click at [39, 18] on icon at bounding box center [37, 18] width 7 height 7
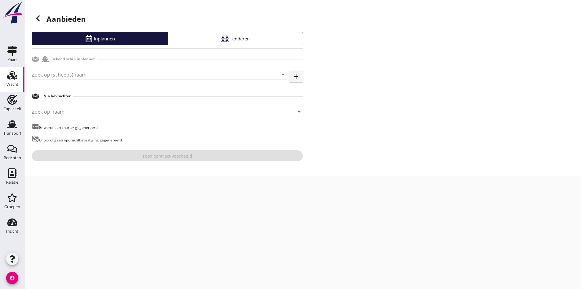
click at [68, 67] on div "Zoek op (scheeps)naam arrow_drop_down add" at bounding box center [167, 75] width 271 height 21
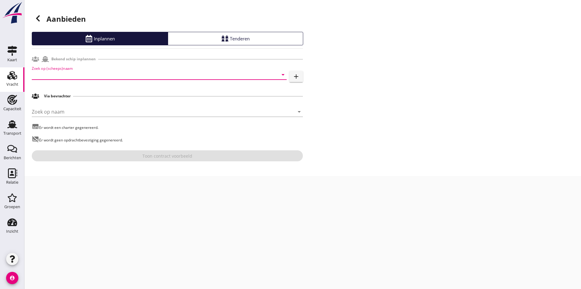
click at [66, 70] on input "Zoek op (scheeps)naam" at bounding box center [151, 75] width 238 height 10
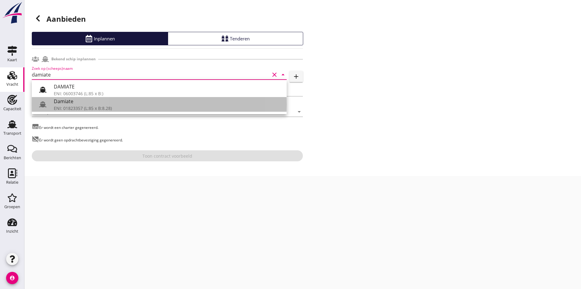
click at [90, 104] on div "Damiate" at bounding box center [168, 101] width 228 height 7
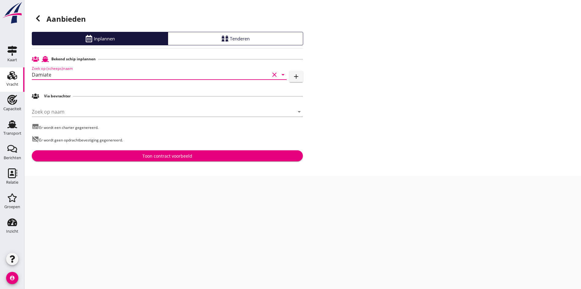
type input "Damiate"
click at [182, 158] on div "Toon contract voorbeeld" at bounding box center [167, 156] width 50 height 6
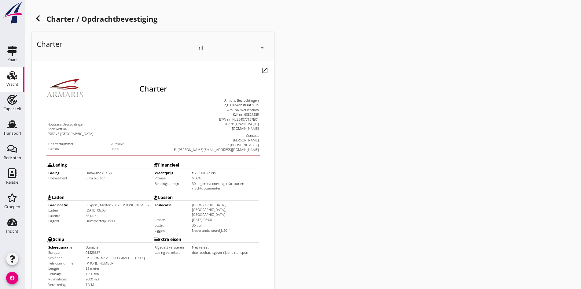
scroll to position [31, 0]
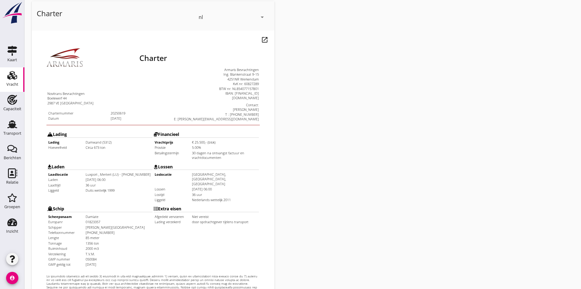
click at [35, 127] on table "Lading Lading Damwand (5312) Hoeveelheid Circa 673 ton Financieel Vrachtprijs P…" at bounding box center [140, 182] width 213 height 139
click at [151, 199] on td "Afgedekt vervoeren" at bounding box center [160, 201] width 37 height 5
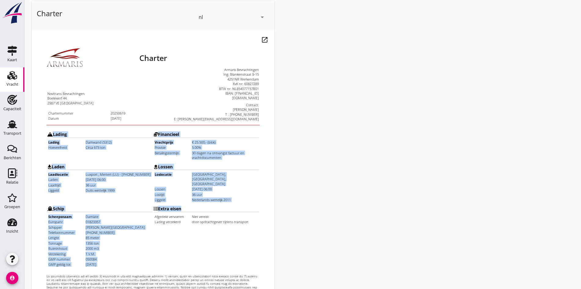
drag, startPoint x: 189, startPoint y: 237, endPoint x: 55, endPoint y: 204, distance: 138.6
click at [32, 156] on html "Charter Novitrans [GEOGRAPHIC_DATA] Boelewerf 44 2987 VE [GEOGRAPHIC_DATA] Char…" at bounding box center [141, 184] width 218 height 307
click at [161, 212] on td "Extra eisen Afgedekt vervoeren Niet vereist Lading verzekerd door opdrachtgever…" at bounding box center [194, 220] width 106 height 64
drag, startPoint x: 37, startPoint y: 127, endPoint x: 210, endPoint y: 224, distance: 198.2
click at [210, 224] on tbody "Lading Lading Damwand (5312) Hoeveelheid Circa 673 ton Financieel Vrachtprijs P…" at bounding box center [141, 182] width 212 height 138
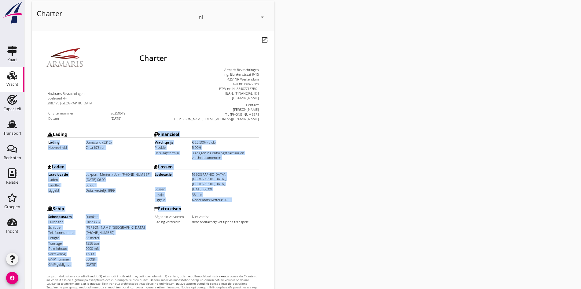
click at [210, 224] on td "Extra eisen Afgedekt vervoeren Niet vereist Lading verzekerd door opdrachtgever…" at bounding box center [194, 220] width 106 height 64
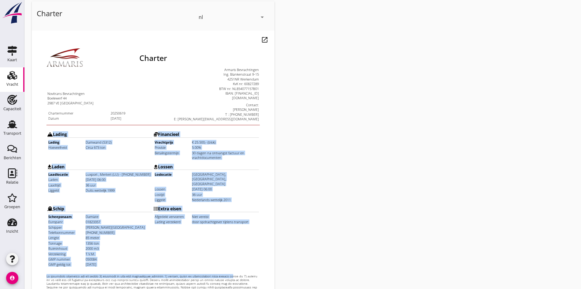
drag, startPoint x: 183, startPoint y: 244, endPoint x: 167, endPoint y: 188, distance: 58.0
click at [39, 114] on div "Charter Novitrans [GEOGRAPHIC_DATA] Boelewerf 44 2987 VE [GEOGRAPHIC_DATA] Char…" at bounding box center [140, 180] width 213 height 295
click at [185, 202] on td "Extra eisen Afgedekt vervoeren Niet vereist Lading verzekerd door opdrachtgever…" at bounding box center [194, 220] width 106 height 64
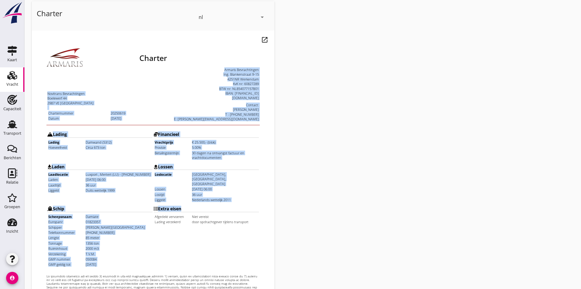
drag, startPoint x: 186, startPoint y: 236, endPoint x: 67, endPoint y: 147, distance: 149.0
click at [32, 92] on html "Charter Novitrans [GEOGRAPHIC_DATA] Boelewerf 44 2987 VE [GEOGRAPHIC_DATA] Char…" at bounding box center [141, 184] width 218 height 307
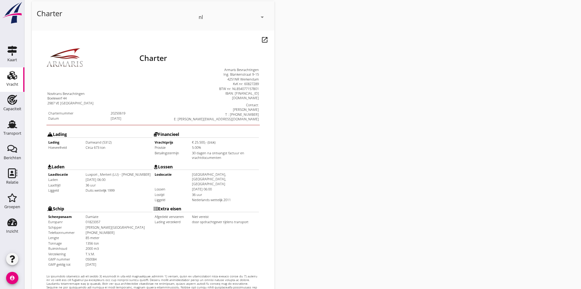
click at [185, 204] on td "door opdrachtgever tijdens transport" at bounding box center [212, 206] width 67 height 5
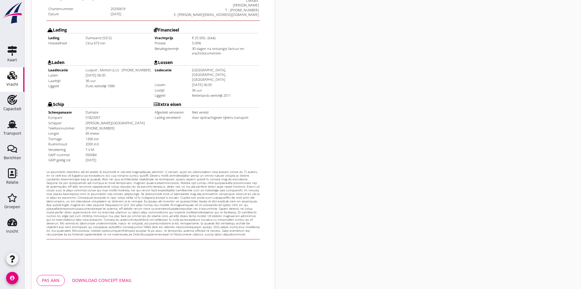
scroll to position [164, 0]
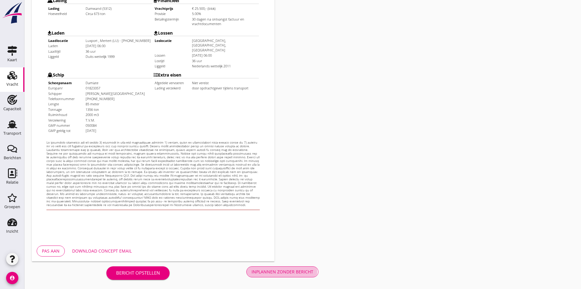
click at [252, 271] on div "Inplannen zonder bericht" at bounding box center [283, 271] width 62 height 6
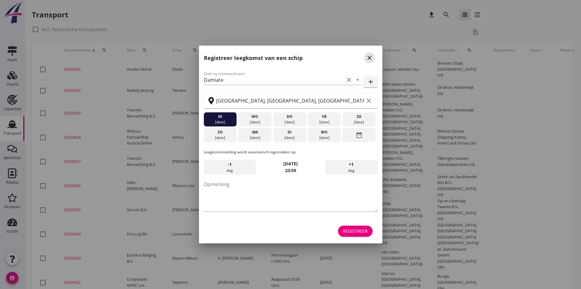
click at [371, 60] on icon "close" at bounding box center [369, 57] width 7 height 7
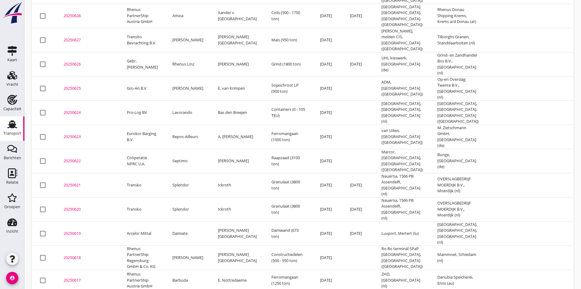
scroll to position [122, 0]
click at [73, 229] on div "20250619" at bounding box center [88, 232] width 49 height 6
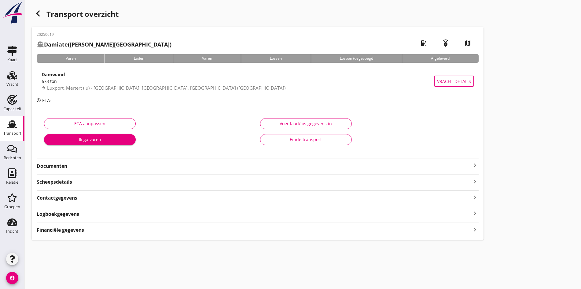
click at [471, 168] on icon "keyboard_arrow_right" at bounding box center [474, 164] width 7 height 7
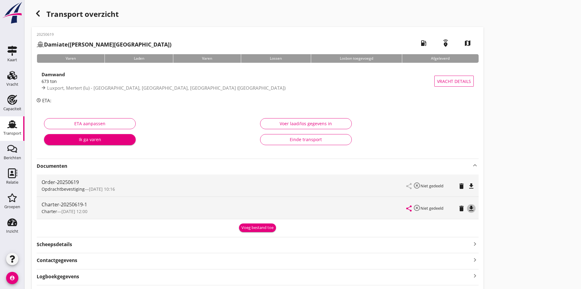
click at [468, 210] on icon "file_download" at bounding box center [471, 208] width 7 height 7
